Goal: Task Accomplishment & Management: Manage account settings

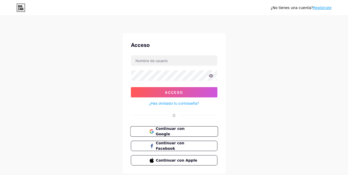
click at [177, 131] on font "Continuar con Google" at bounding box center [169, 131] width 29 height 10
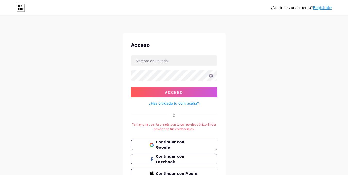
click at [241, 114] on div "¿No tienes una cuenta? Regístrate Acceso Acceso ¿Has olvidado tu contraseña? O …" at bounding box center [174, 101] width 348 height 203
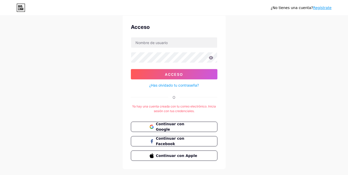
scroll to position [8, 0]
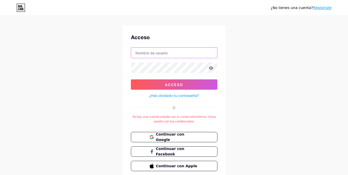
click at [175, 48] on input "text" at bounding box center [174, 53] width 86 height 10
type input "[EMAIL_ADDRESS][DOMAIN_NAME]"
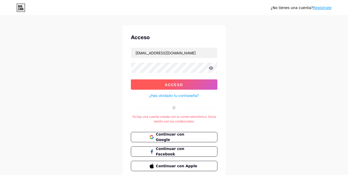
click at [179, 81] on button "Acceso" at bounding box center [174, 84] width 86 height 10
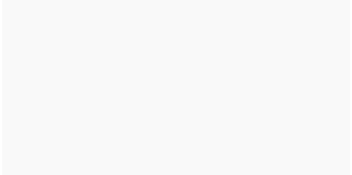
scroll to position [0, 0]
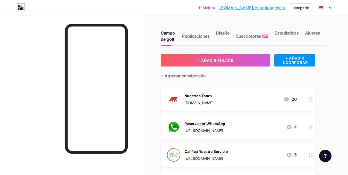
click at [225, 125] on div "Reserva por WhatsApp" at bounding box center [204, 123] width 41 height 5
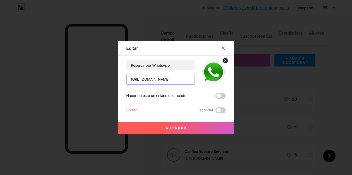
drag, startPoint x: 183, startPoint y: 80, endPoint x: 88, endPoint y: 92, distance: 96.2
click at [88, 92] on div "Editar Contenido YouTube Reproduce videos de YouTube sin salir de tu página. AG…" at bounding box center [176, 87] width 352 height 175
paste input "?text=w43220381"
type input "[URL][DOMAIN_NAME]"
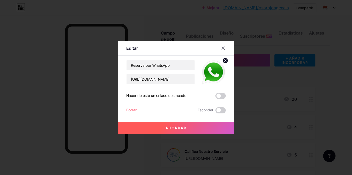
scroll to position [0, 0]
click at [159, 127] on button "Ahorrar" at bounding box center [176, 128] width 116 height 12
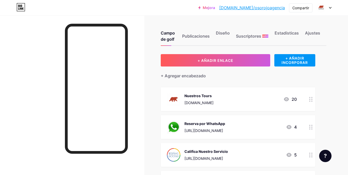
click at [250, 121] on div "Reserva por WhatsApp [URL][DOMAIN_NAME] 4" at bounding box center [232, 126] width 130 height 13
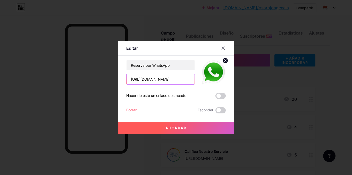
drag, startPoint x: 187, startPoint y: 79, endPoint x: 88, endPoint y: 90, distance: 99.7
click at [88, 90] on div "Editar Contenido YouTube Reproduce videos de YouTube sin salir de tu página. AG…" at bounding box center [176, 87] width 352 height 175
type input "1"
paste input "[URL][DOMAIN_NAME]"
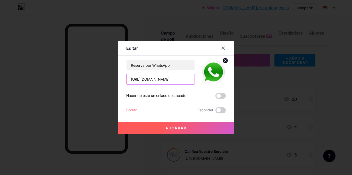
type input "[URL][DOMAIN_NAME]"
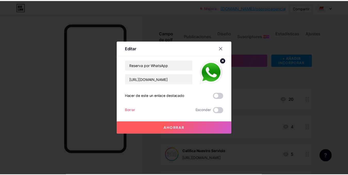
scroll to position [0, 0]
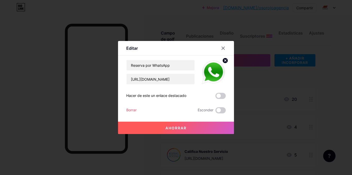
click at [172, 127] on font "Ahorrar" at bounding box center [175, 128] width 21 height 4
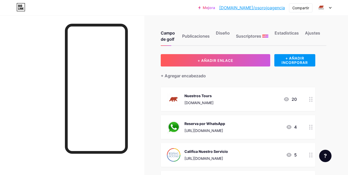
click at [273, 8] on font "[DOMAIN_NAME]/osorojoagencia" at bounding box center [252, 7] width 66 height 5
click at [202, 96] on font "Nuestros Tours" at bounding box center [197, 95] width 27 height 4
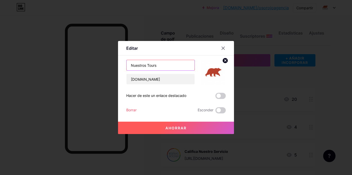
click at [134, 69] on input "Nuestros Tours" at bounding box center [160, 65] width 68 height 10
click at [147, 67] on input "Sitio Web -Nuestros Tours" at bounding box center [160, 65] width 68 height 10
type input "Sitio Web - Nuestros Tours"
click at [179, 125] on button "Ahorrar" at bounding box center [176, 128] width 116 height 12
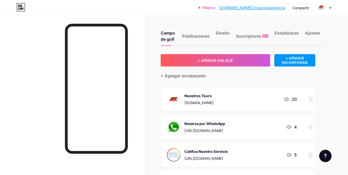
click at [197, 95] on font "Nuestros Tours" at bounding box center [197, 95] width 27 height 4
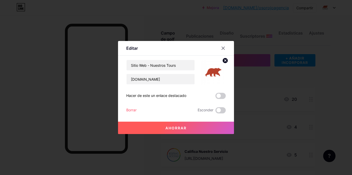
click at [192, 127] on button "Ahorrar" at bounding box center [176, 128] width 116 height 12
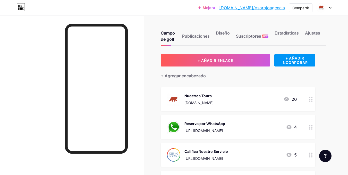
click at [205, 102] on font "[DOMAIN_NAME]" at bounding box center [198, 102] width 29 height 4
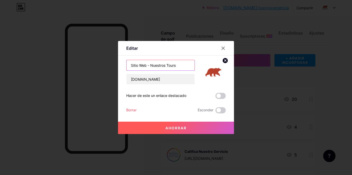
click at [138, 65] on input "Sitio Web - Nuestros Tours" at bounding box center [160, 65] width 68 height 10
type input "Web - Nuestros Tours"
click at [189, 129] on button "Ahorrar" at bounding box center [176, 128] width 116 height 12
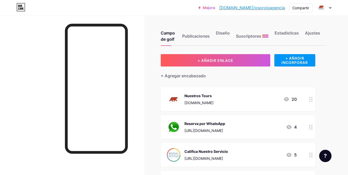
click at [175, 99] on img at bounding box center [173, 98] width 13 height 13
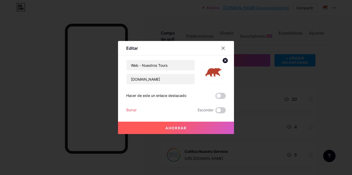
click at [212, 72] on img at bounding box center [213, 72] width 25 height 25
click at [222, 60] on circle at bounding box center [225, 61] width 6 height 6
click at [211, 72] on rect at bounding box center [212, 68] width 8 height 8
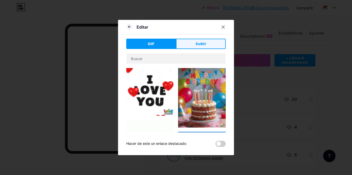
click at [193, 49] on button "Subir" at bounding box center [201, 44] width 50 height 10
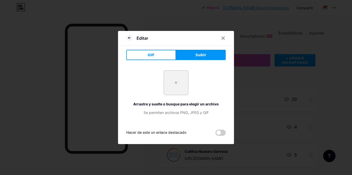
click at [178, 80] on input "file" at bounding box center [176, 83] width 24 height 24
type input "C:\fakepath\logo-web.png"
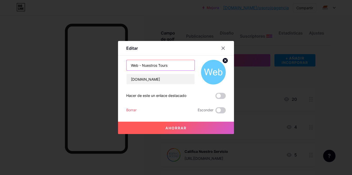
click at [141, 65] on input "Web - Nuestros Tours" at bounding box center [160, 65] width 68 height 10
type input "Nuestros Tours"
click at [176, 125] on button "Ahorrar" at bounding box center [176, 128] width 116 height 12
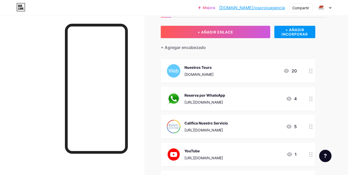
scroll to position [21, 0]
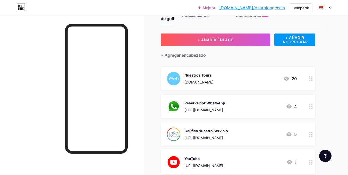
click at [213, 80] on font "[DOMAIN_NAME]" at bounding box center [198, 82] width 29 height 4
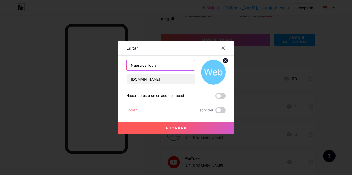
click at [170, 67] on input "Nuestros Tours" at bounding box center [160, 65] width 68 height 10
drag, startPoint x: 170, startPoint y: 67, endPoint x: 102, endPoint y: 70, distance: 68.0
click at [102, 70] on div "Editar Contenido YouTube Reproduce videos de YouTube sin salir de tu página. AG…" at bounding box center [176, 87] width 352 height 175
click at [163, 65] on input "Nuestros Tours - Web" at bounding box center [160, 65] width 68 height 10
type input "Nuestros Tours"
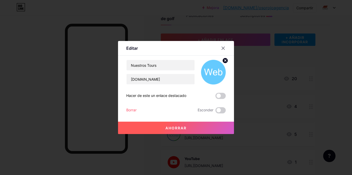
click at [178, 127] on font "Ahorrar" at bounding box center [175, 128] width 21 height 4
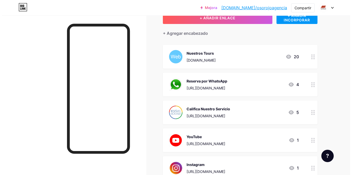
scroll to position [33, 0]
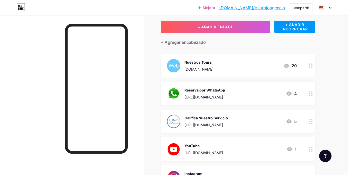
click at [223, 92] on div "Reserva por WhatsApp" at bounding box center [204, 89] width 41 height 5
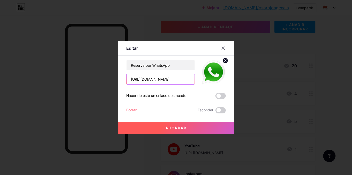
drag, startPoint x: 185, startPoint y: 80, endPoint x: 101, endPoint y: 95, distance: 85.2
click at [101, 95] on div "Editar Contenido YouTube Reproduce videos de YouTube sin salir de tu página. AG…" at bounding box center [176, 87] width 352 height 175
type input "o"
paste input "[URL][DOMAIN_NAME]"
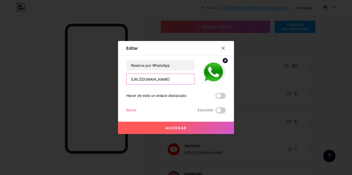
type input "[URL][DOMAIN_NAME]"
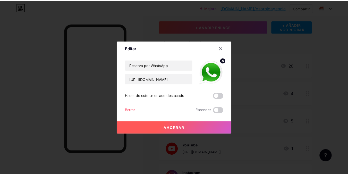
scroll to position [0, 0]
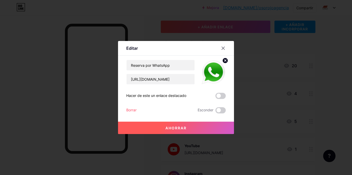
click at [170, 129] on font "Ahorrar" at bounding box center [175, 128] width 21 height 4
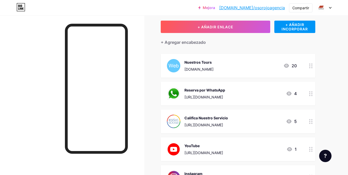
click at [209, 64] on font "Nuestros Tours" at bounding box center [197, 62] width 27 height 4
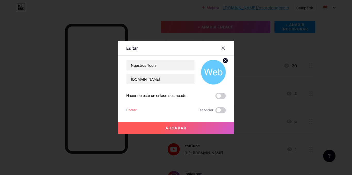
click at [224, 61] on icon at bounding box center [225, 60] width 2 height 2
click at [208, 71] on rect at bounding box center [212, 68] width 8 height 8
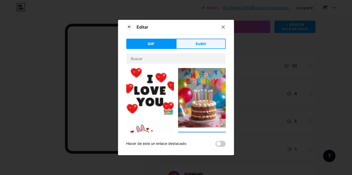
click at [192, 40] on button "Subir" at bounding box center [201, 44] width 50 height 10
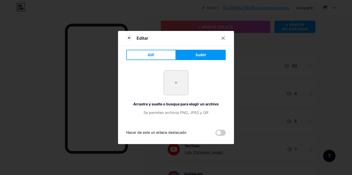
click at [176, 82] on input "file" at bounding box center [176, 83] width 24 height 24
type input "C:\fakepath\sdfsdf.png"
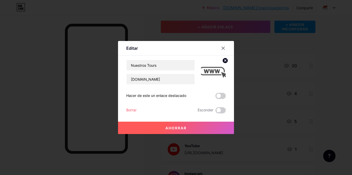
click at [222, 60] on circle at bounding box center [225, 61] width 6 height 6
click at [214, 72] on rect at bounding box center [216, 72] width 4 height 3
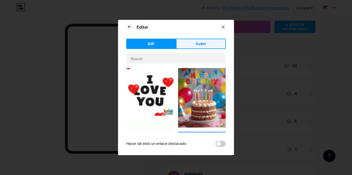
click at [198, 45] on font "Subir" at bounding box center [200, 44] width 11 height 4
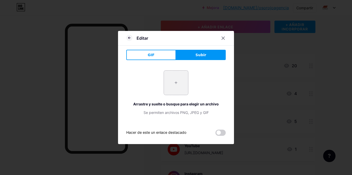
click at [175, 75] on input "file" at bounding box center [176, 83] width 24 height 24
type input "C:\fakepath\sdfsdf.png"
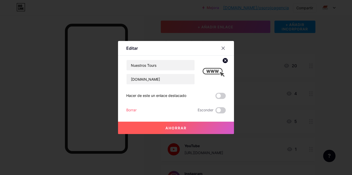
click at [185, 125] on button "Ahorrar" at bounding box center [176, 128] width 116 height 12
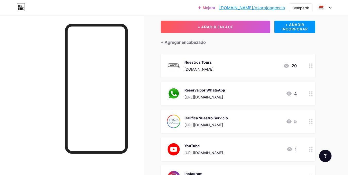
click at [213, 64] on div "Nuestros Tours" at bounding box center [198, 61] width 29 height 5
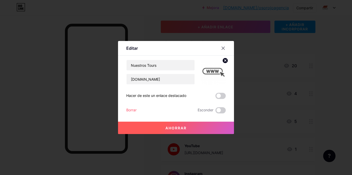
click at [223, 61] on circle at bounding box center [225, 61] width 6 height 6
click at [213, 70] on rect at bounding box center [212, 68] width 8 height 8
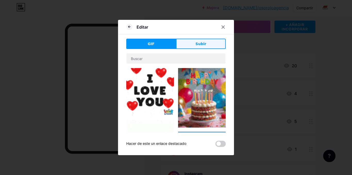
click at [198, 45] on font "Subir" at bounding box center [200, 44] width 11 height 4
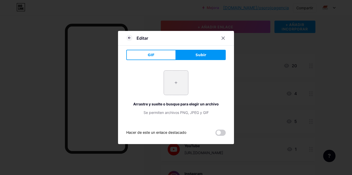
click at [178, 83] on input "file" at bounding box center [176, 83] width 24 height 24
type input "C:\fakepath\sdfsdf.png"
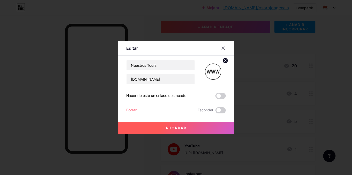
click at [179, 127] on font "Ahorrar" at bounding box center [175, 128] width 21 height 4
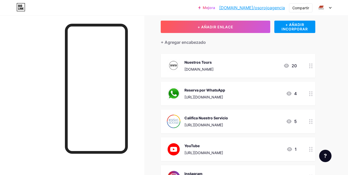
click at [207, 60] on font "Nuestros Tours" at bounding box center [197, 62] width 27 height 4
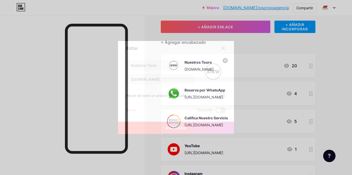
click at [222, 58] on circle at bounding box center [225, 61] width 6 height 6
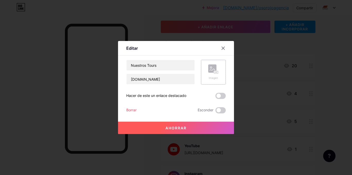
click at [211, 70] on rect at bounding box center [212, 68] width 8 height 8
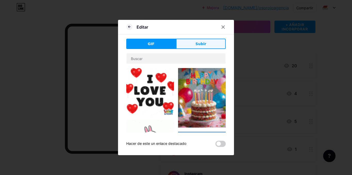
click at [189, 48] on button "Subir" at bounding box center [201, 44] width 50 height 10
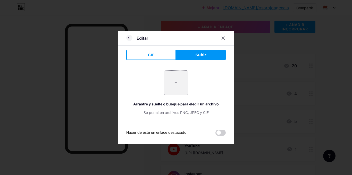
click at [174, 81] on input "file" at bounding box center [176, 83] width 24 height 24
type input "C:\fakepath\sdfsdf.png"
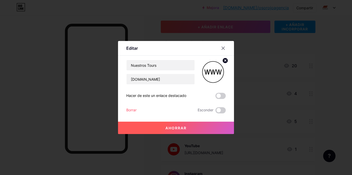
click at [177, 127] on font "Ahorrar" at bounding box center [175, 128] width 21 height 4
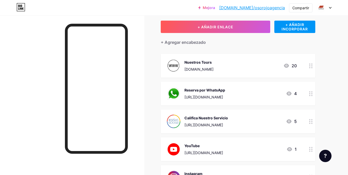
click at [212, 71] on div "[DOMAIN_NAME]" at bounding box center [198, 68] width 29 height 5
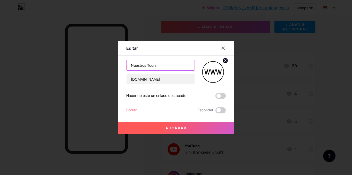
click at [179, 66] on input "Nuestros Tours" at bounding box center [160, 65] width 68 height 10
type input "Nuestros Tours - Web"
click at [177, 127] on font "Ahorrar" at bounding box center [175, 128] width 21 height 4
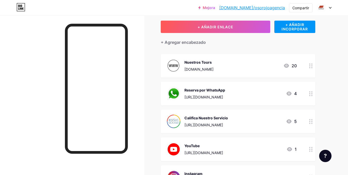
click at [207, 67] on font "[DOMAIN_NAME]" at bounding box center [198, 69] width 29 height 4
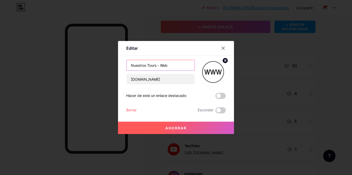
click at [171, 67] on input "Nuestros Tours - Web" at bounding box center [160, 65] width 68 height 10
type input "Nuestros Tours"
click at [175, 125] on button "Ahorrar" at bounding box center [176, 128] width 116 height 12
